Goal: Task Accomplishment & Management: Use online tool/utility

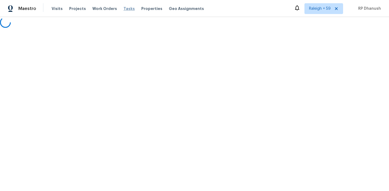
click at [123, 9] on span "Tasks" at bounding box center [128, 9] width 11 height 4
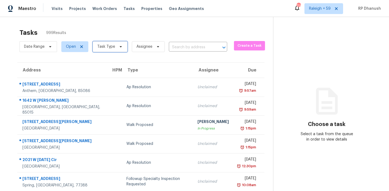
click at [119, 47] on icon at bounding box center [121, 47] width 4 height 4
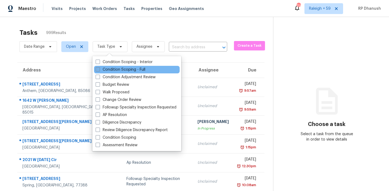
click at [115, 70] on label "Condition Scoping - Full" at bounding box center [121, 69] width 50 height 5
click at [99, 70] on input "Condition Scoping - Full" at bounding box center [98, 69] width 4 height 4
checkbox input "true"
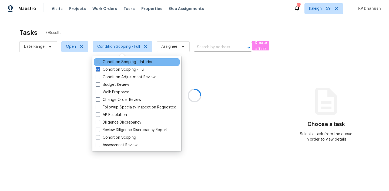
click at [114, 62] on label "Condition Scoping - Interior" at bounding box center [124, 61] width 57 height 5
click at [99, 62] on input "Condition Scoping - Interior" at bounding box center [98, 61] width 4 height 4
checkbox input "true"
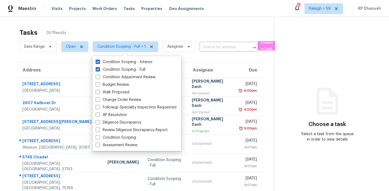
click at [332, 96] on icon at bounding box center [328, 101] width 22 height 27
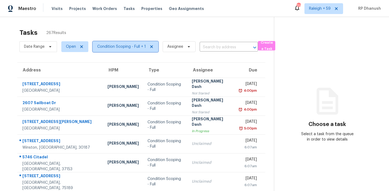
click at [116, 50] on span "Condition Scoping - Full + 1" at bounding box center [126, 46] width 66 height 11
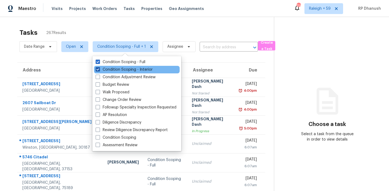
click at [118, 68] on label "Condition Scoping - Interior" at bounding box center [124, 69] width 57 height 5
click at [99, 68] on input "Condition Scoping - Interior" at bounding box center [98, 69] width 4 height 4
checkbox input "false"
